Goal: Task Accomplishment & Management: Manage account settings

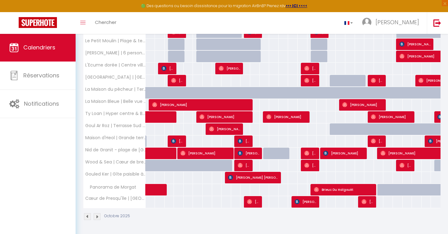
scroll to position [139, 0]
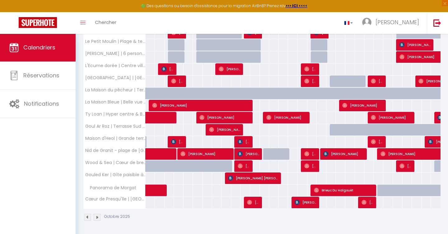
click at [242, 163] on span "[PERSON_NAME]" at bounding box center [244, 166] width 13 height 12
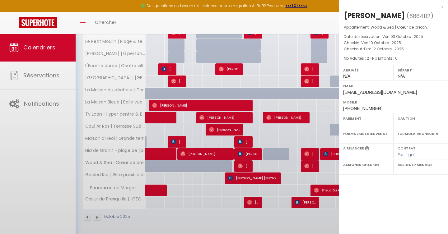
select select "OK"
select select "0"
select select "1"
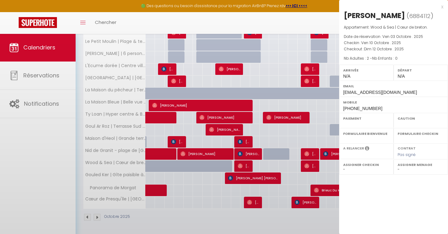
select select
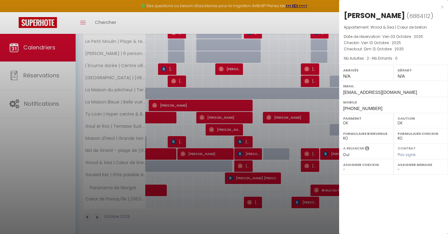
click at [242, 166] on div at bounding box center [224, 117] width 448 height 234
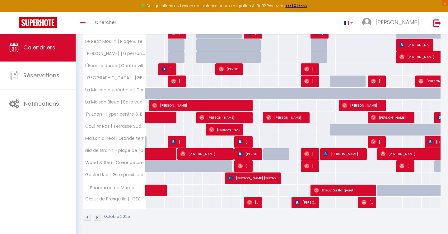
click at [242, 166] on img at bounding box center [240, 166] width 5 height 5
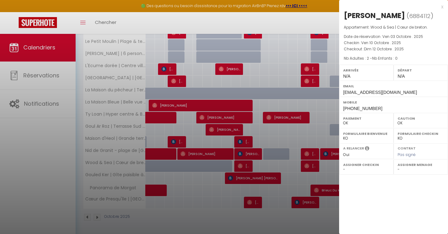
click at [234, 178] on div at bounding box center [224, 117] width 448 height 234
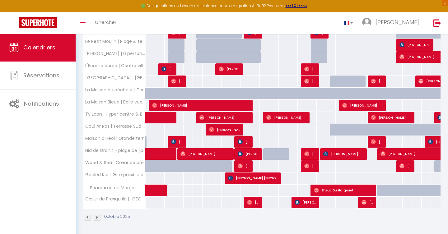
click at [234, 178] on span "[PERSON_NAME] [PERSON_NAME]" at bounding box center [253, 178] width 51 height 12
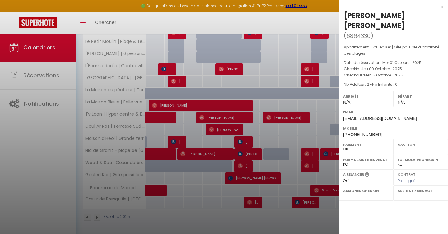
click at [245, 164] on div at bounding box center [224, 117] width 448 height 234
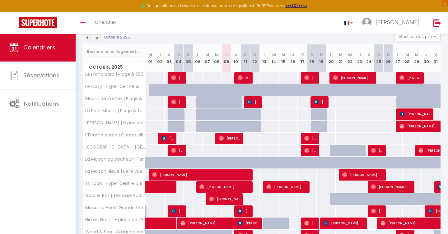
scroll to position [68, 0]
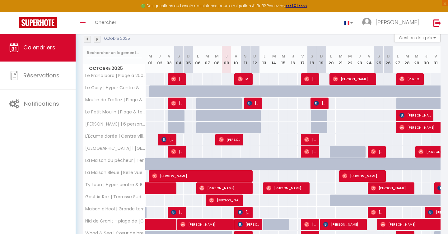
click at [240, 78] on img at bounding box center [240, 79] width 5 height 5
select select "OK"
